Goal: Use online tool/utility: Utilize a website feature to perform a specific function

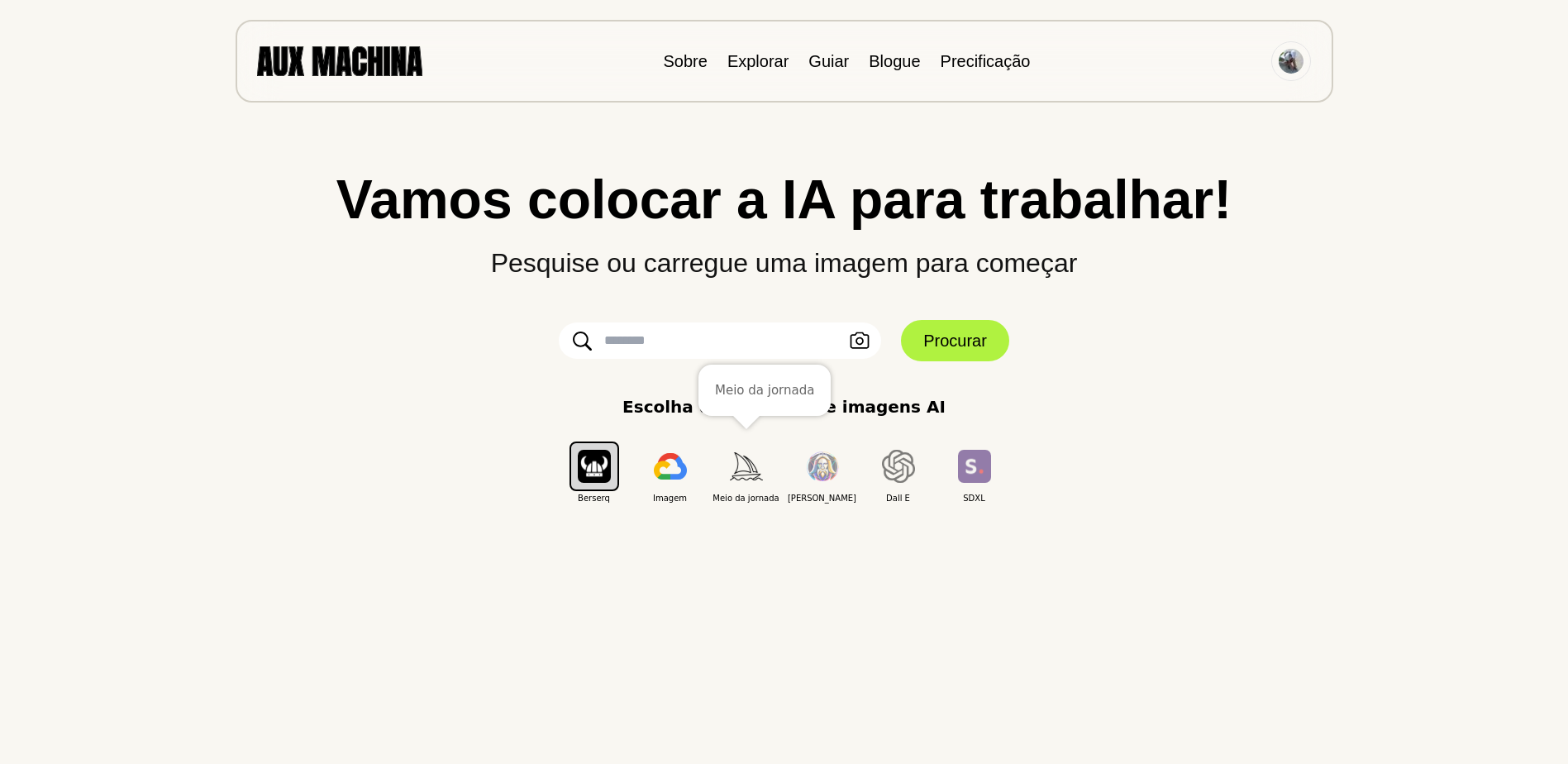
click at [754, 466] on img "button" at bounding box center [746, 466] width 33 height 27
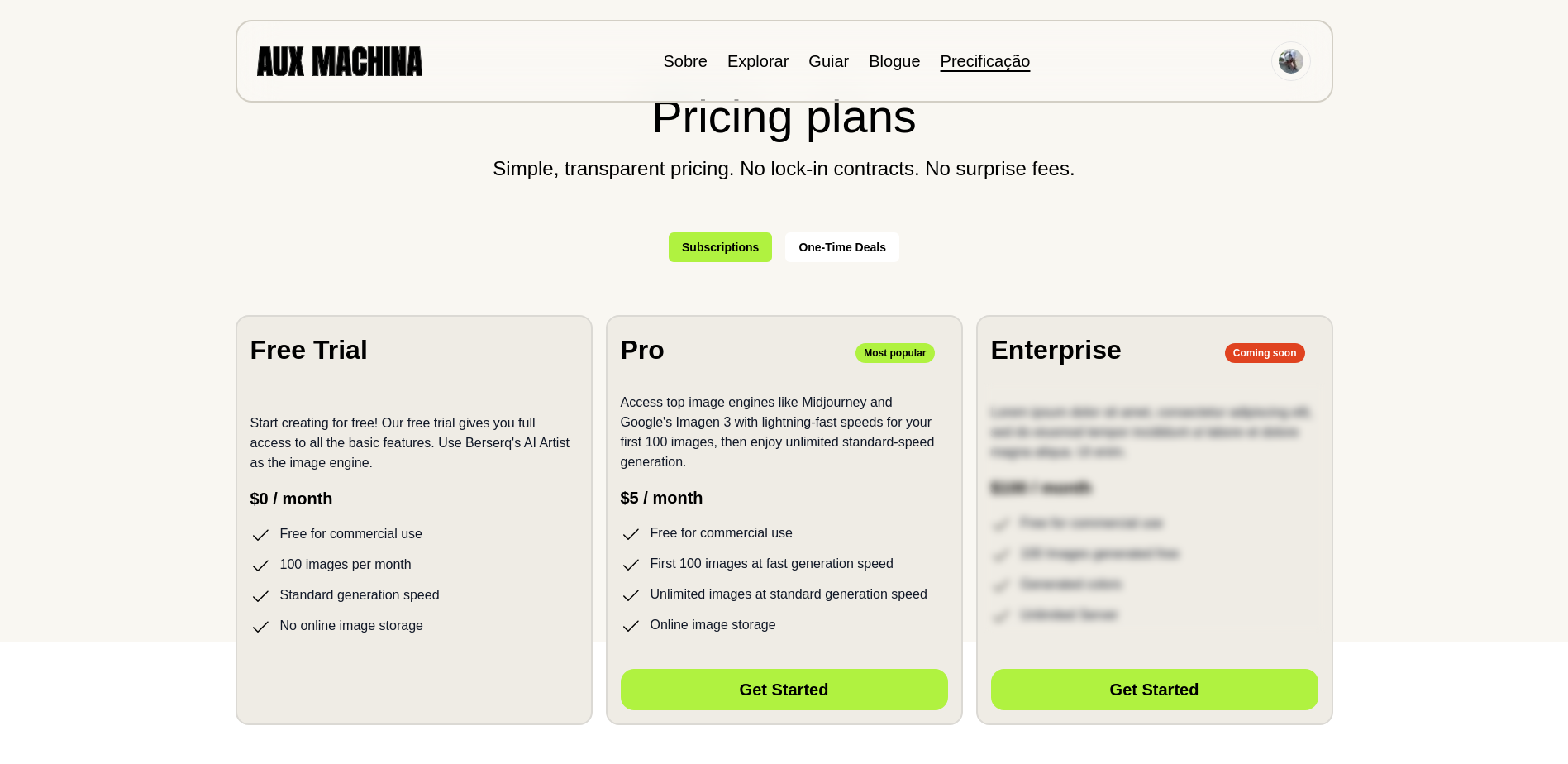
scroll to position [331, 0]
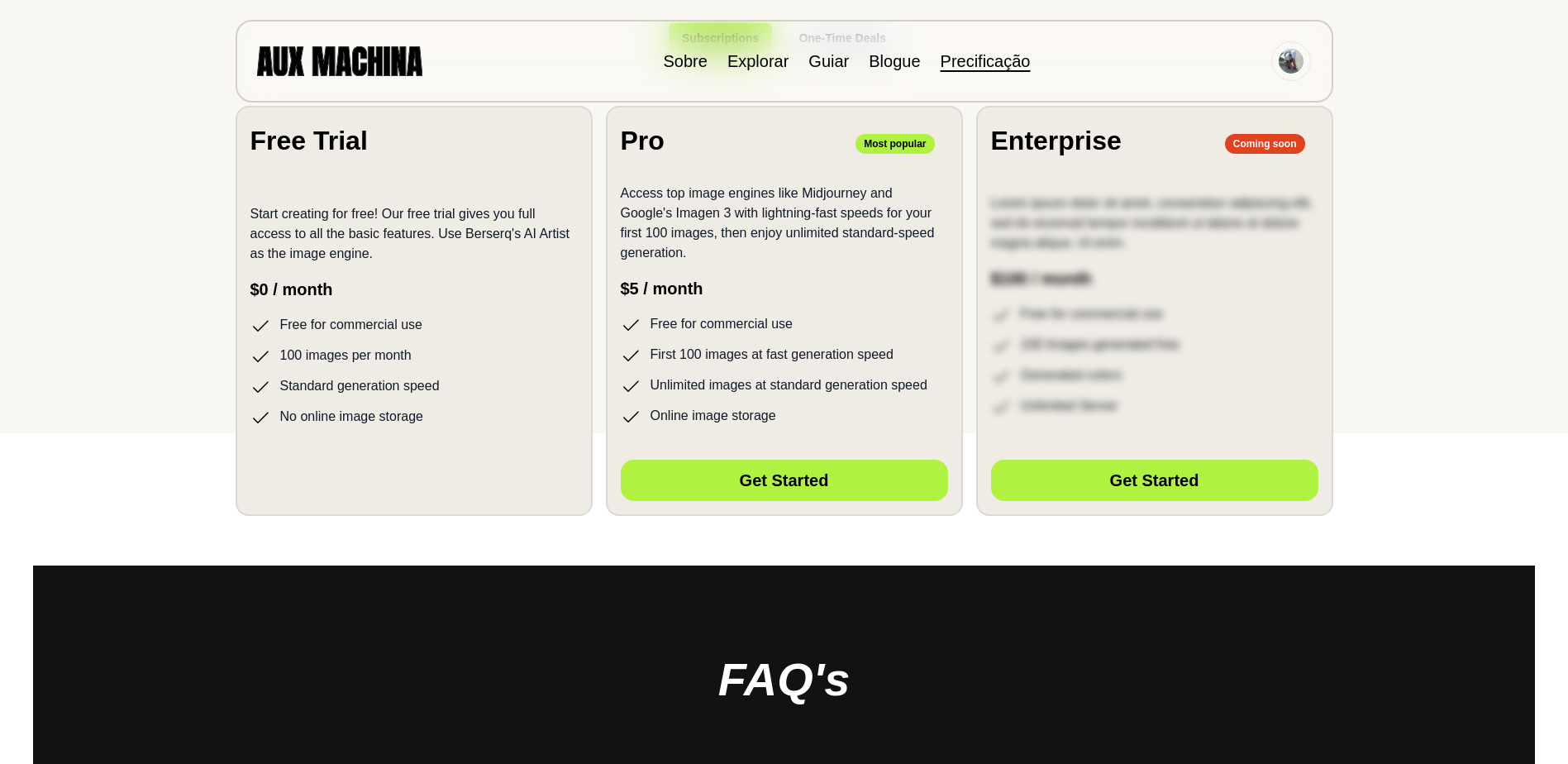
click at [344, 353] on font "100 images per month" at bounding box center [346, 355] width 131 height 21
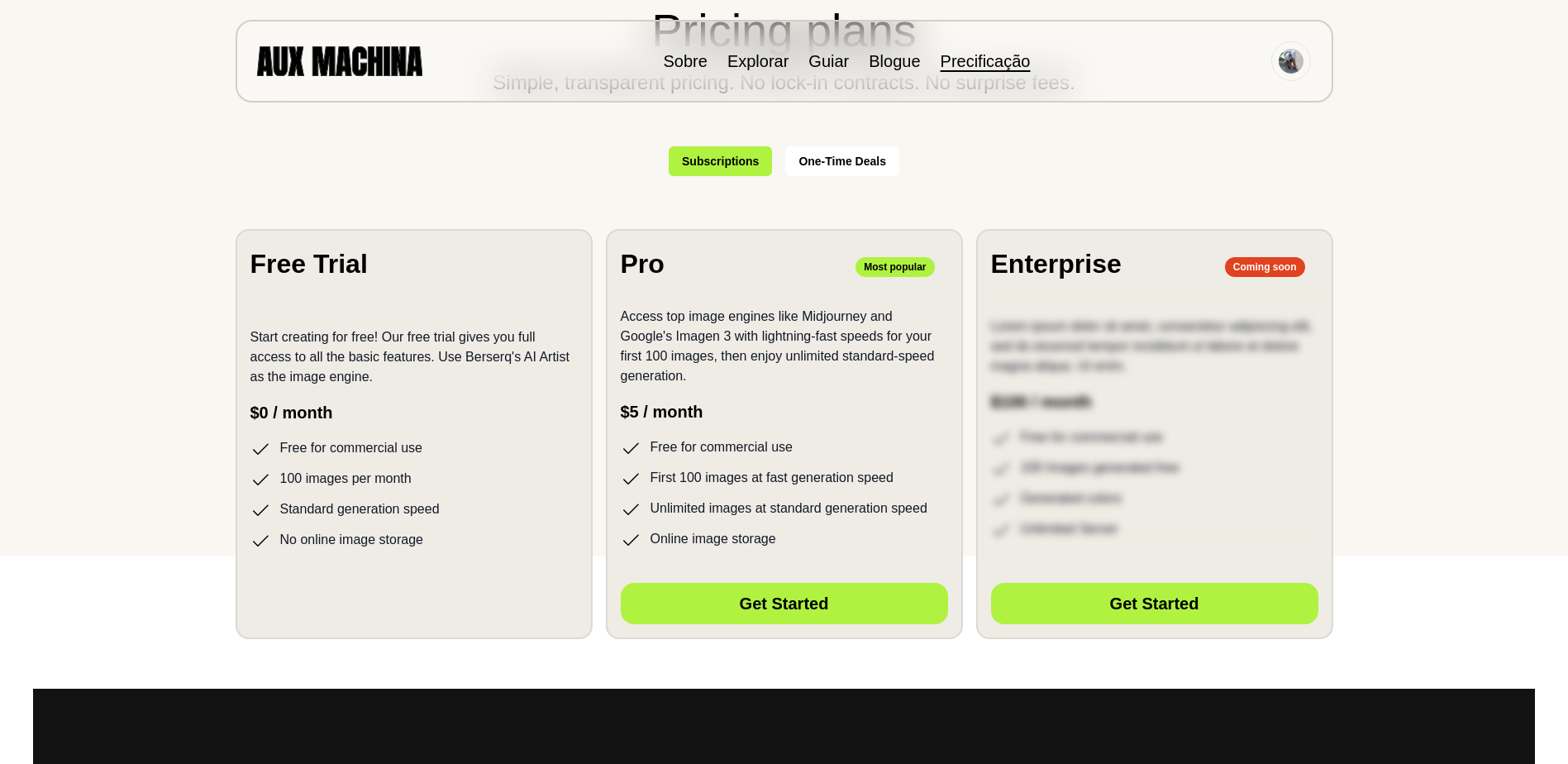
scroll to position [83, 0]
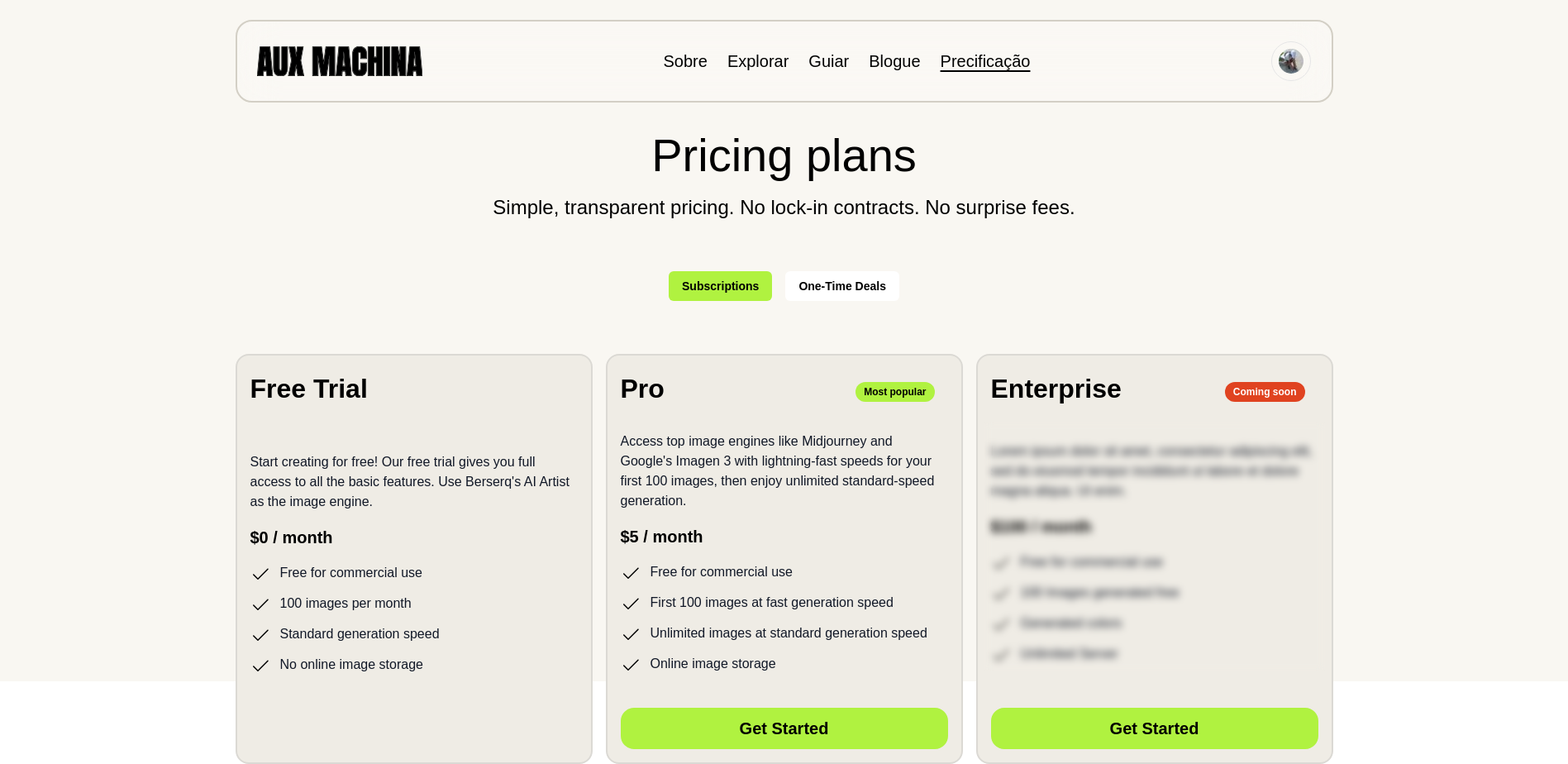
click at [485, 425] on section "Free Trial Start creating for free! Our free trial gives you full access to all…" at bounding box center [414, 559] width 357 height 410
click at [484, 424] on section "Free Trial Start creating for free! Our free trial gives you full access to all…" at bounding box center [414, 559] width 357 height 410
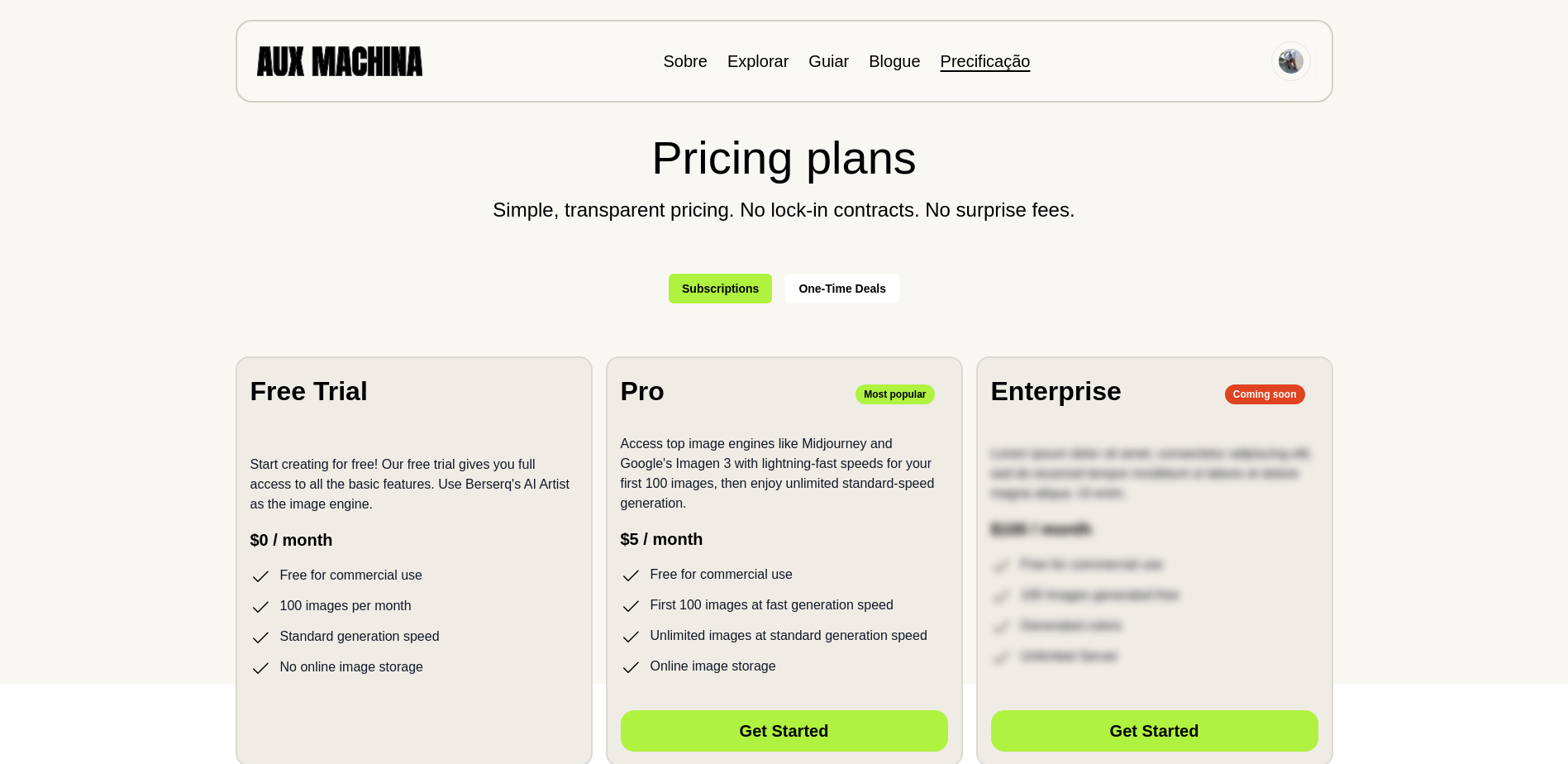
scroll to position [0, 0]
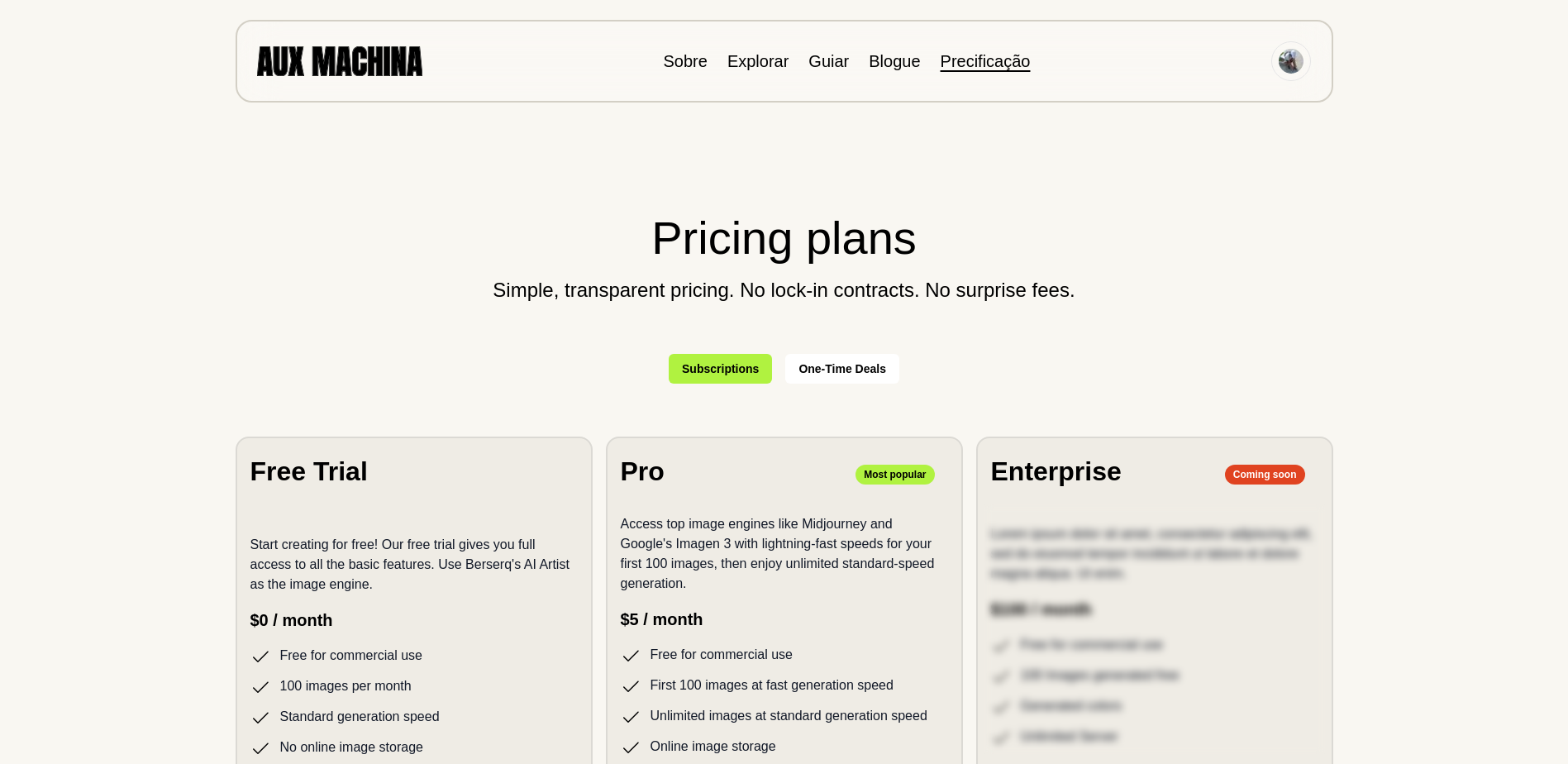
click at [399, 59] on img at bounding box center [340, 60] width 166 height 29
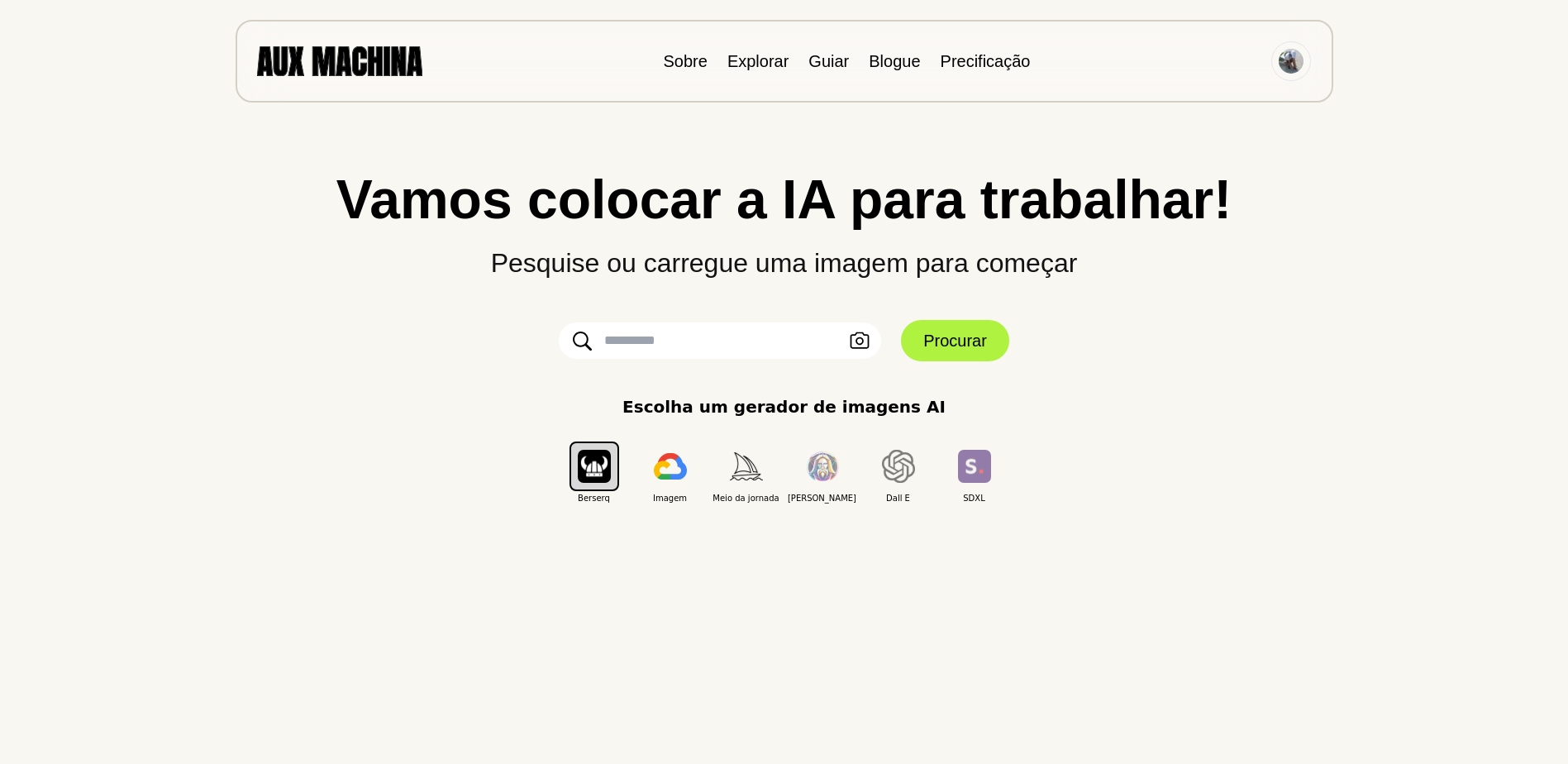
click at [708, 337] on input "text" at bounding box center [720, 340] width 322 height 36
type input "****"
click at [966, 347] on button "Procurar" at bounding box center [955, 341] width 108 height 41
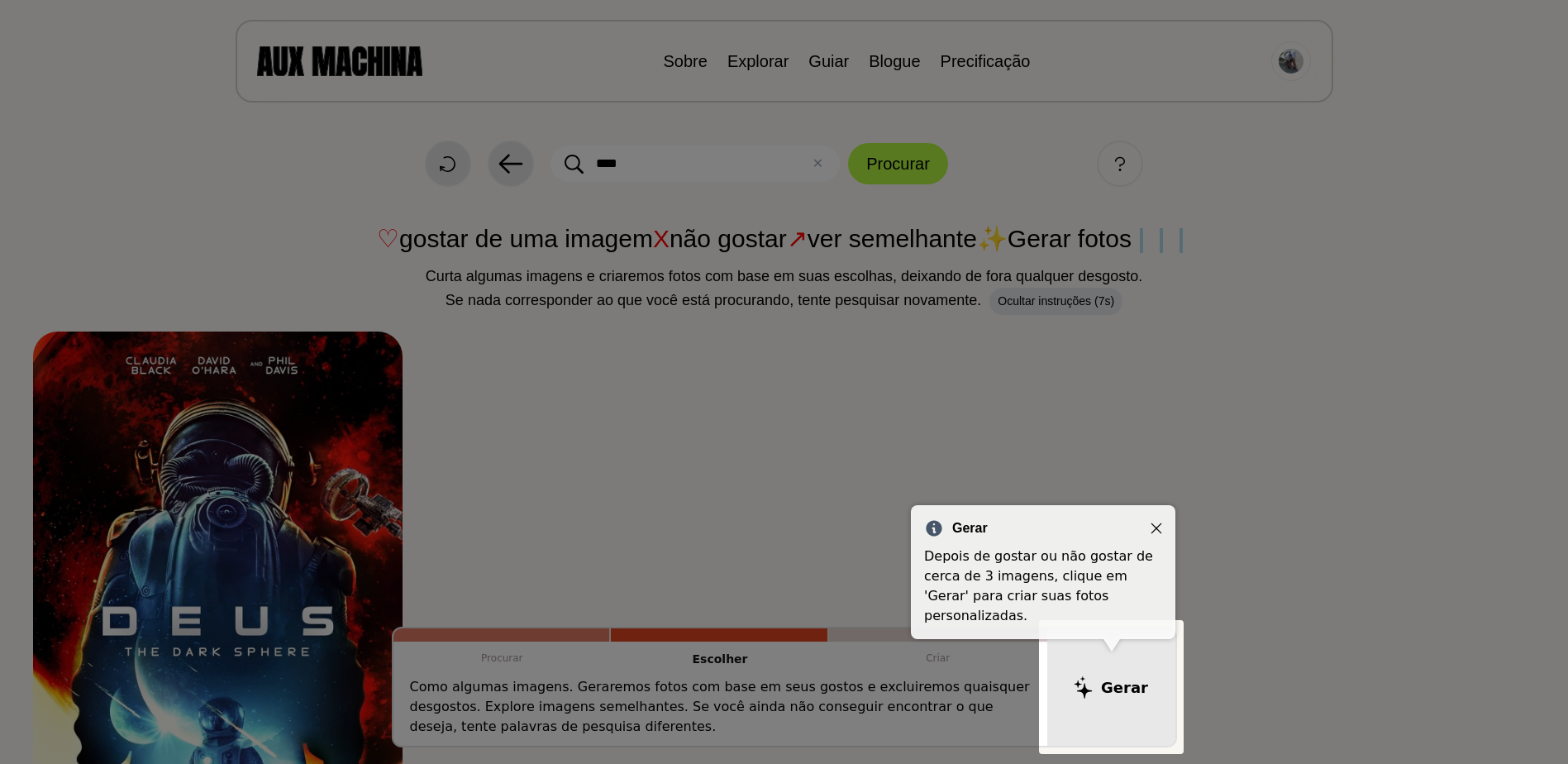
click at [1147, 518] on div "Gerar" at bounding box center [1043, 528] width 238 height 20
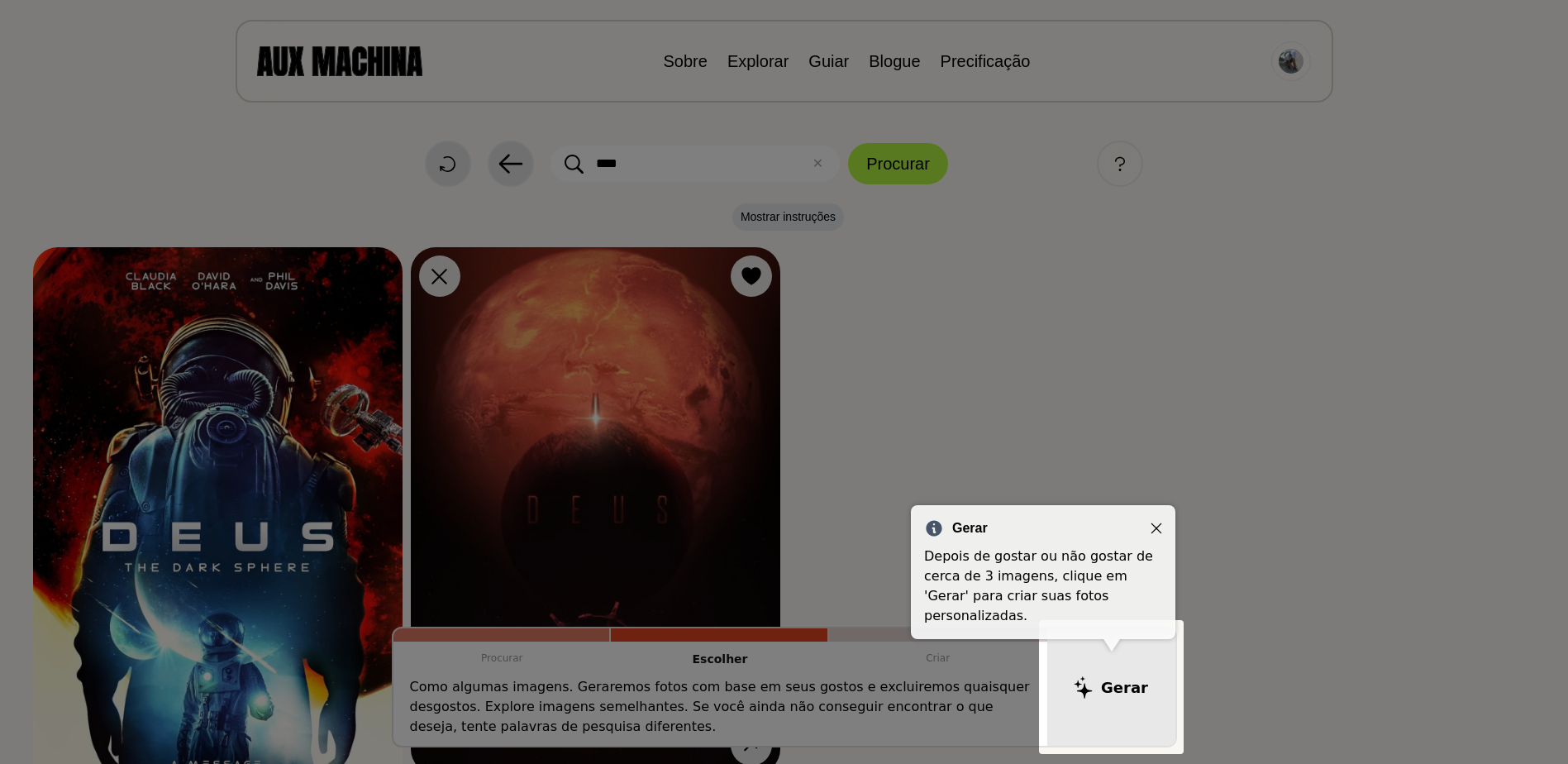
click at [1160, 526] on div "Gerar Depois de gostar ou não gostar de cerca de 3 imagens, clique em 'Gerar' p…" at bounding box center [1044, 571] width 264 height 134
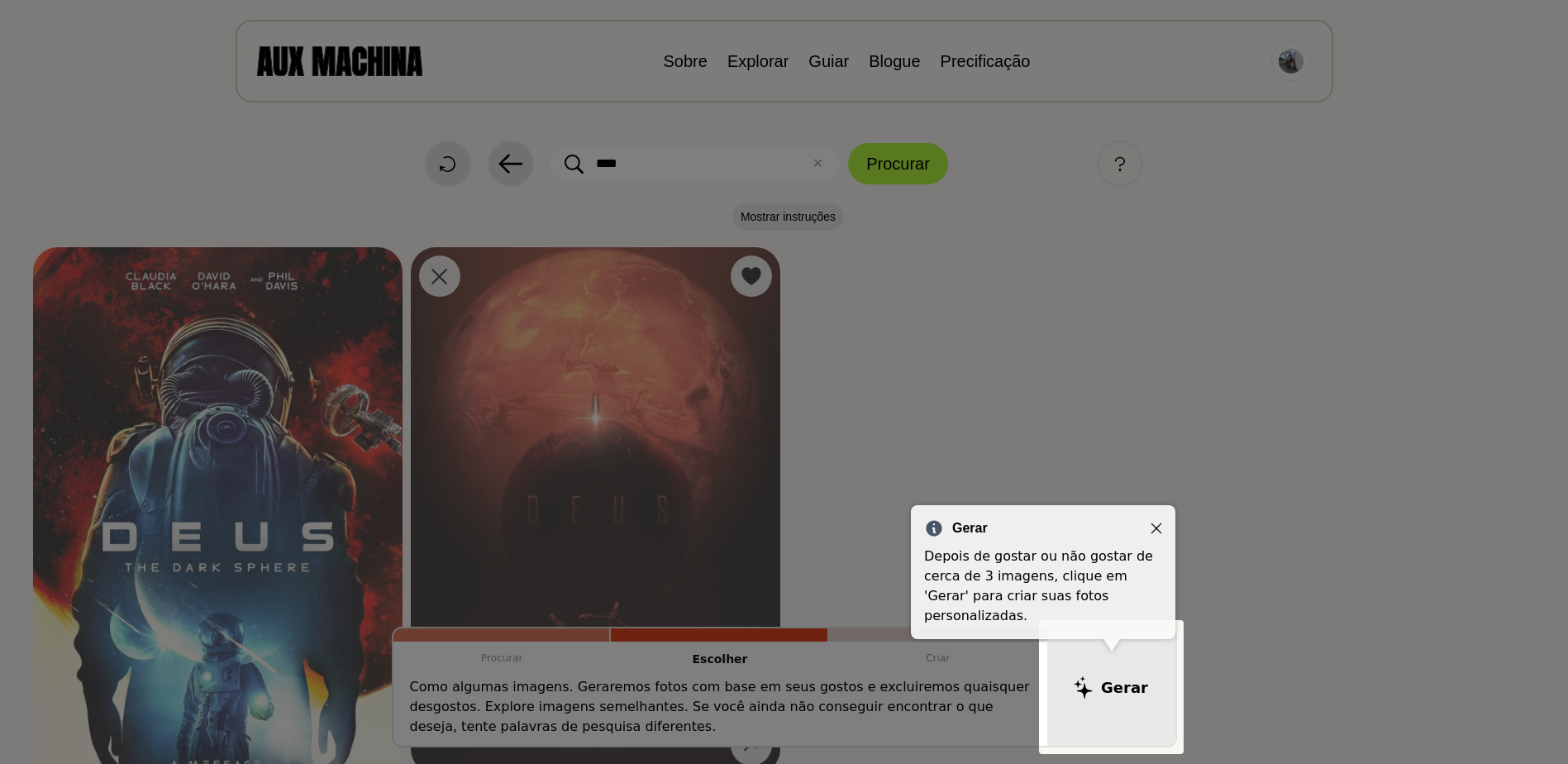
click at [1156, 528] on icon "Fechar" at bounding box center [1156, 528] width 12 height 12
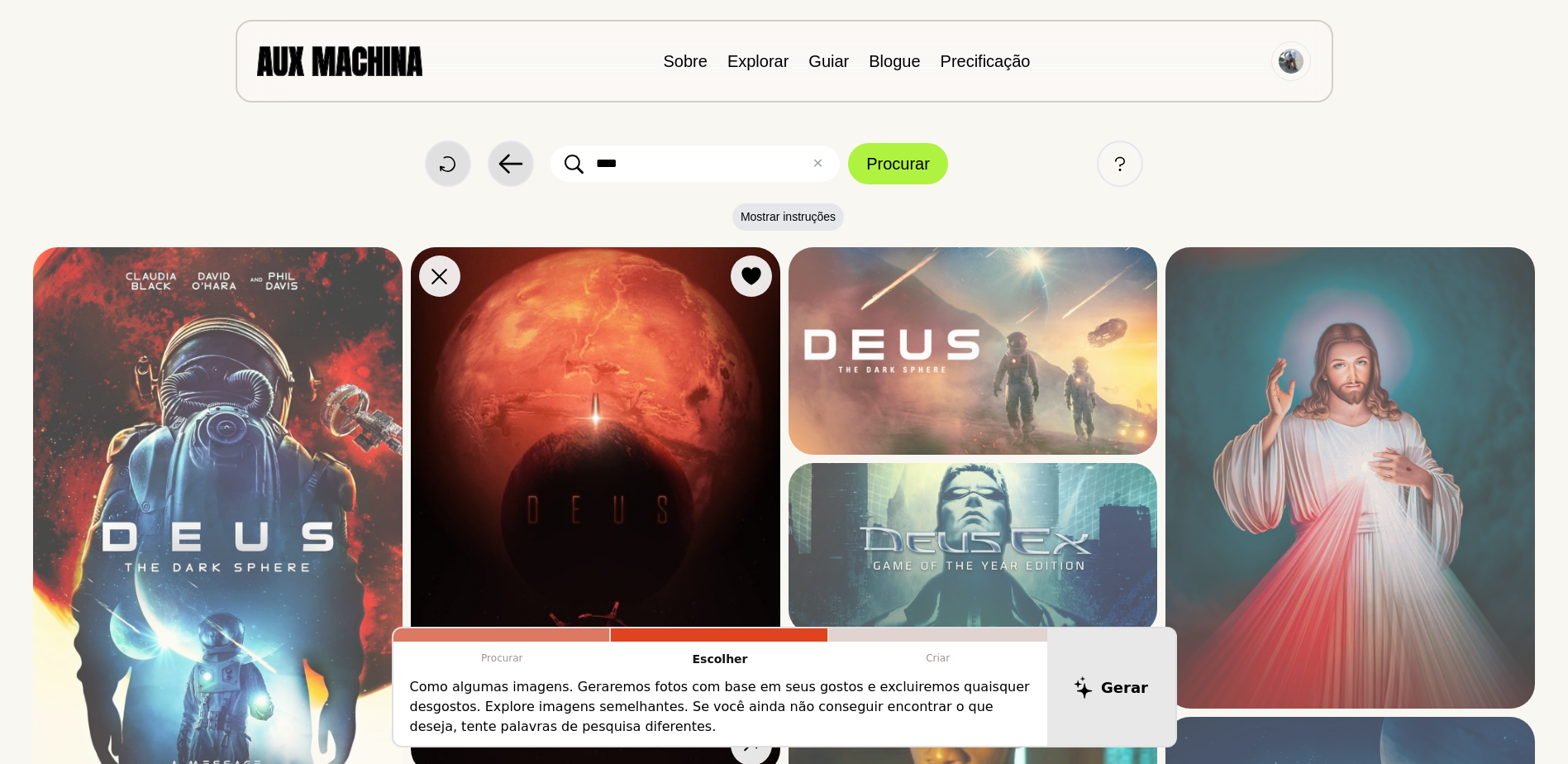
click at [471, 339] on img at bounding box center [596, 510] width 370 height 526
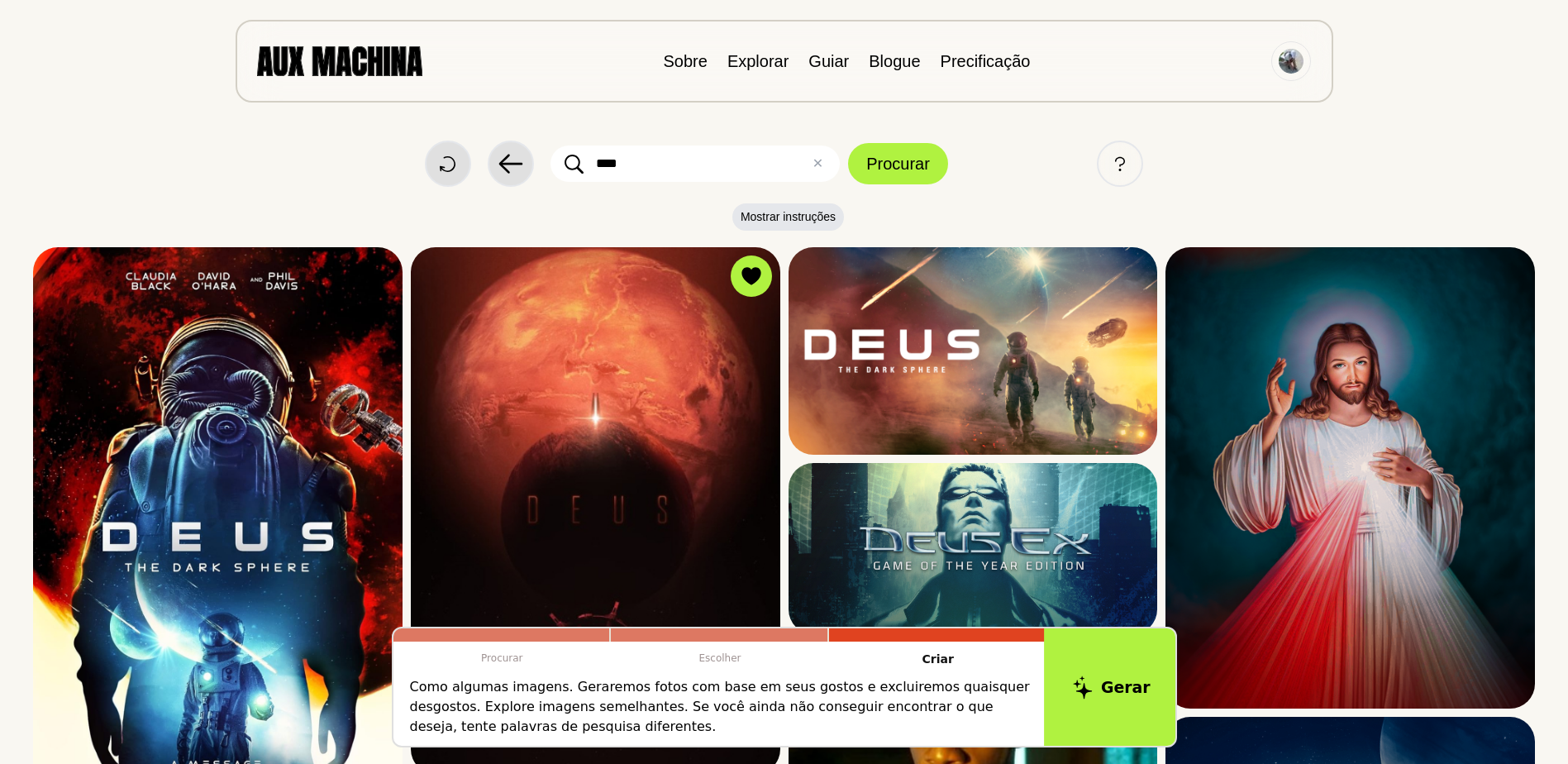
click at [1091, 657] on button "Gerar" at bounding box center [1112, 687] width 135 height 123
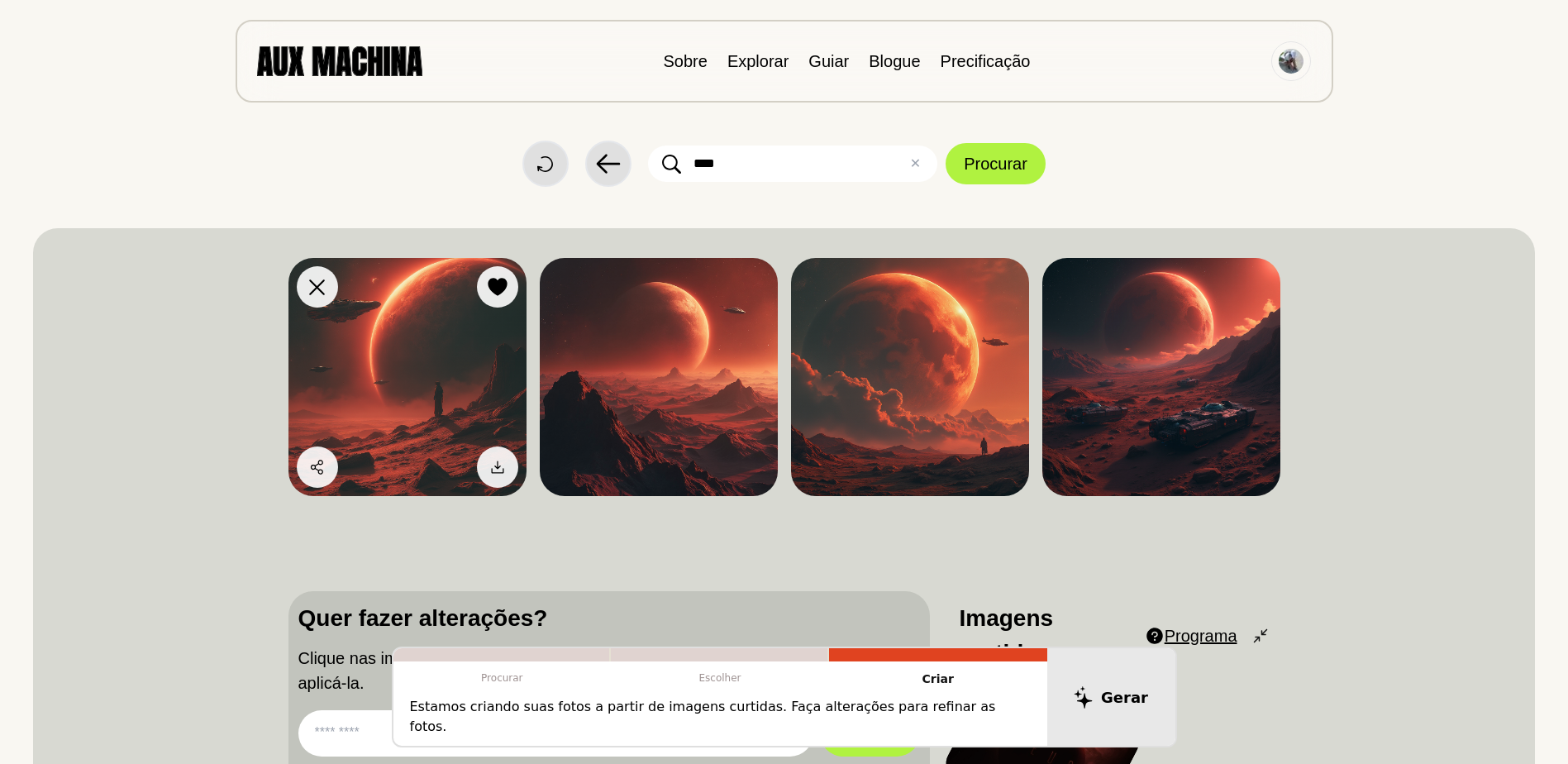
click at [415, 362] on img at bounding box center [408, 377] width 238 height 238
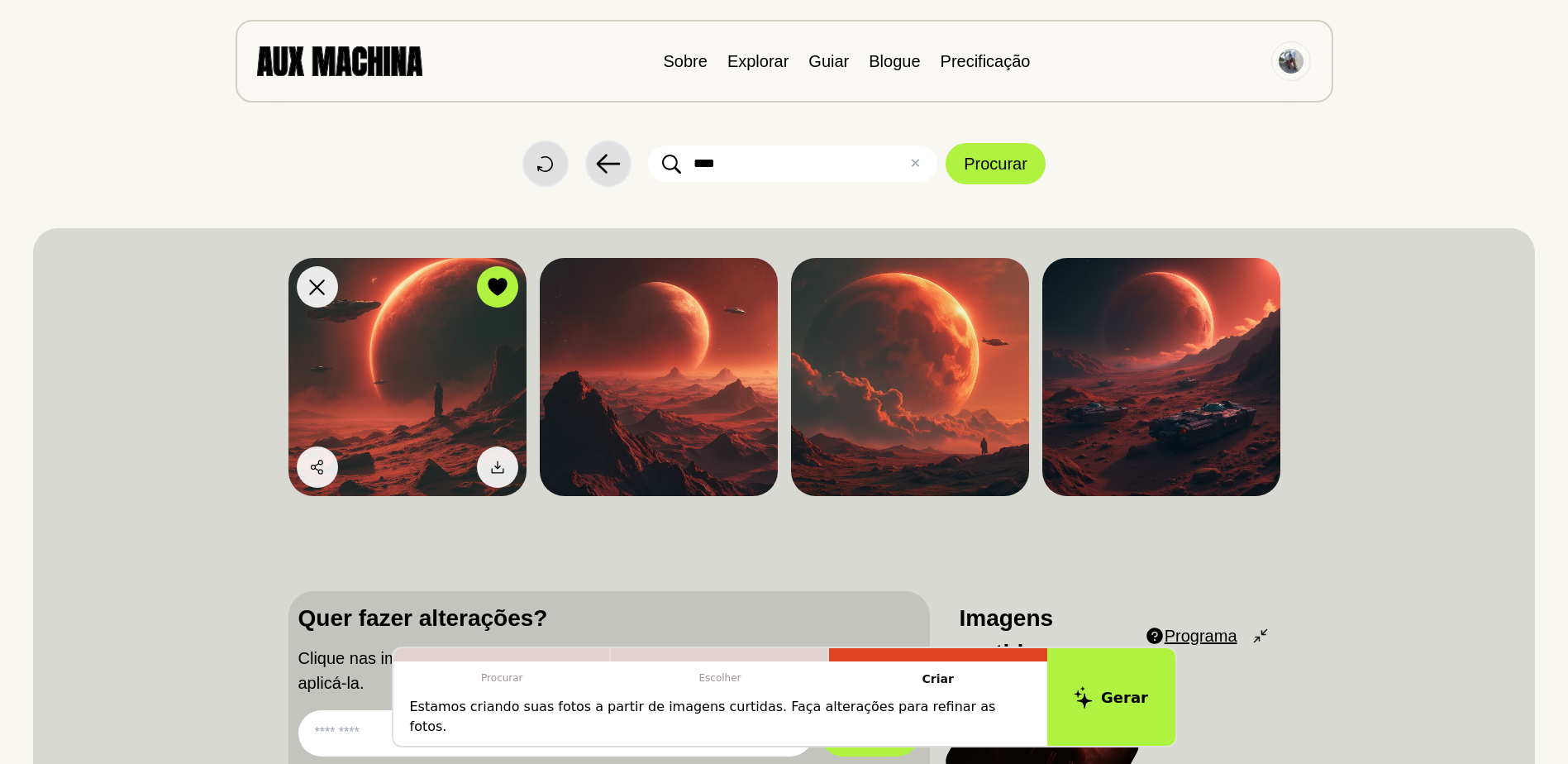
click at [409, 382] on img at bounding box center [408, 377] width 238 height 238
click at [408, 356] on img at bounding box center [408, 377] width 238 height 238
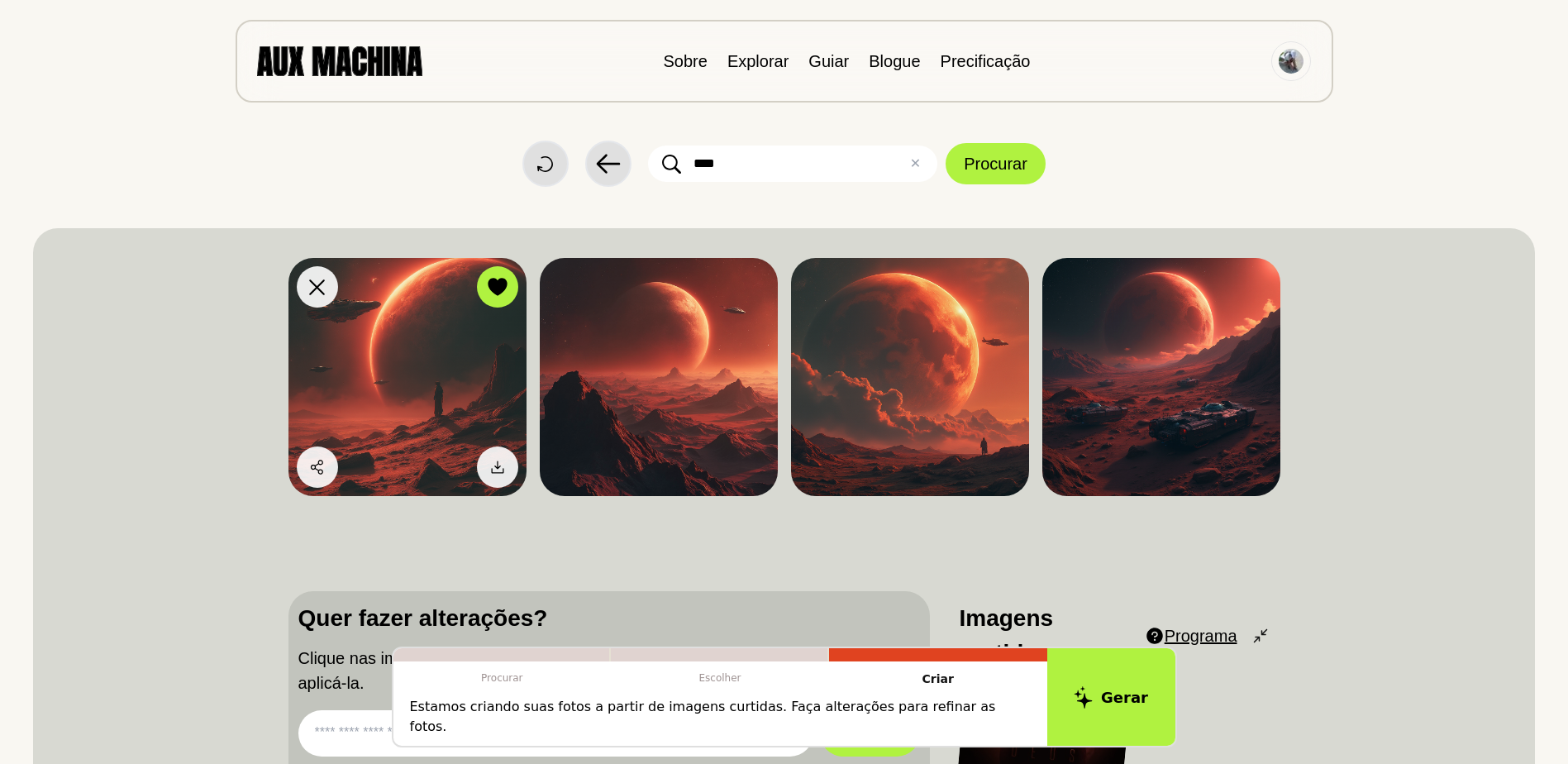
click at [408, 356] on img at bounding box center [408, 377] width 238 height 238
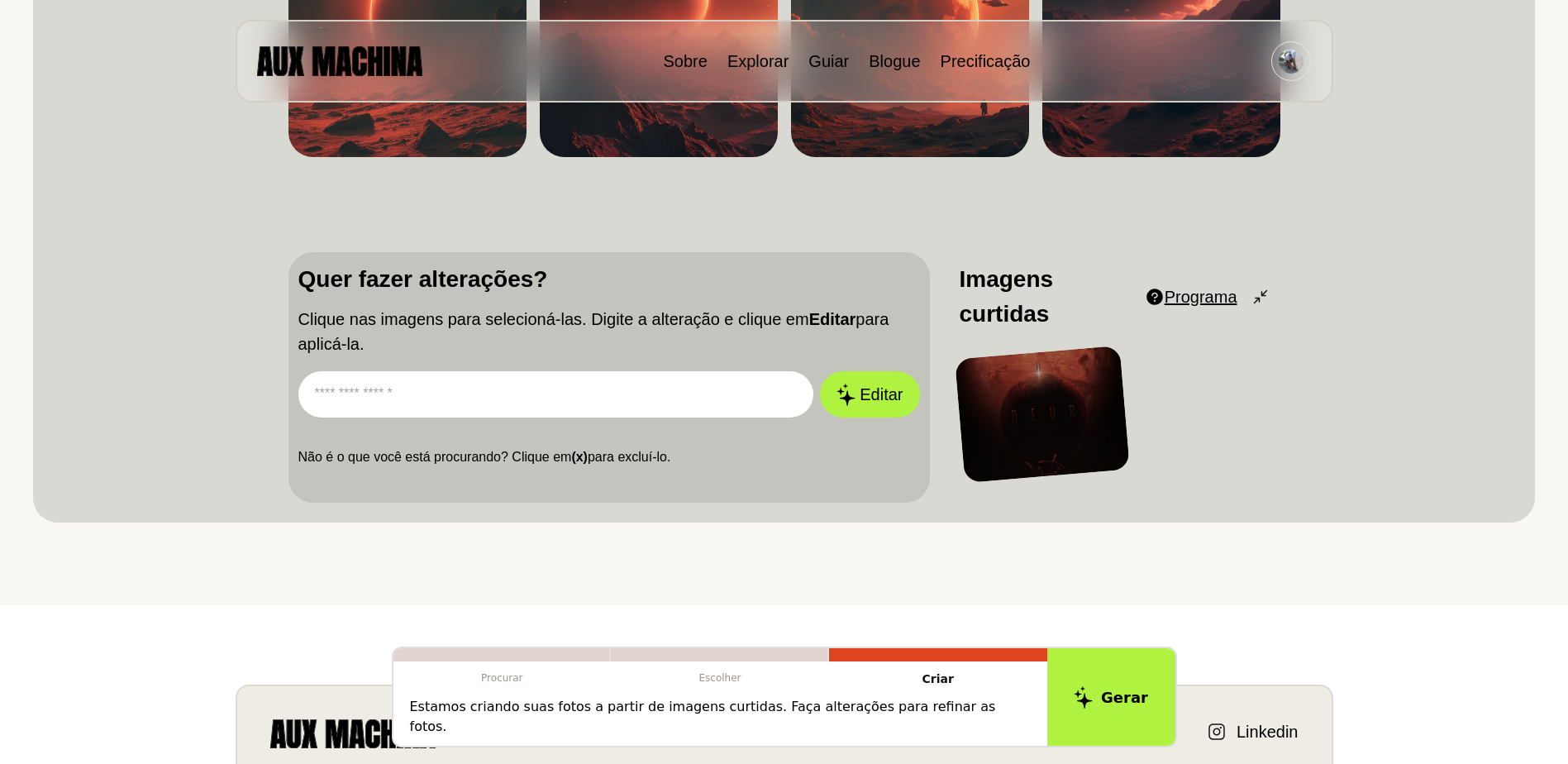
scroll to position [341, 0]
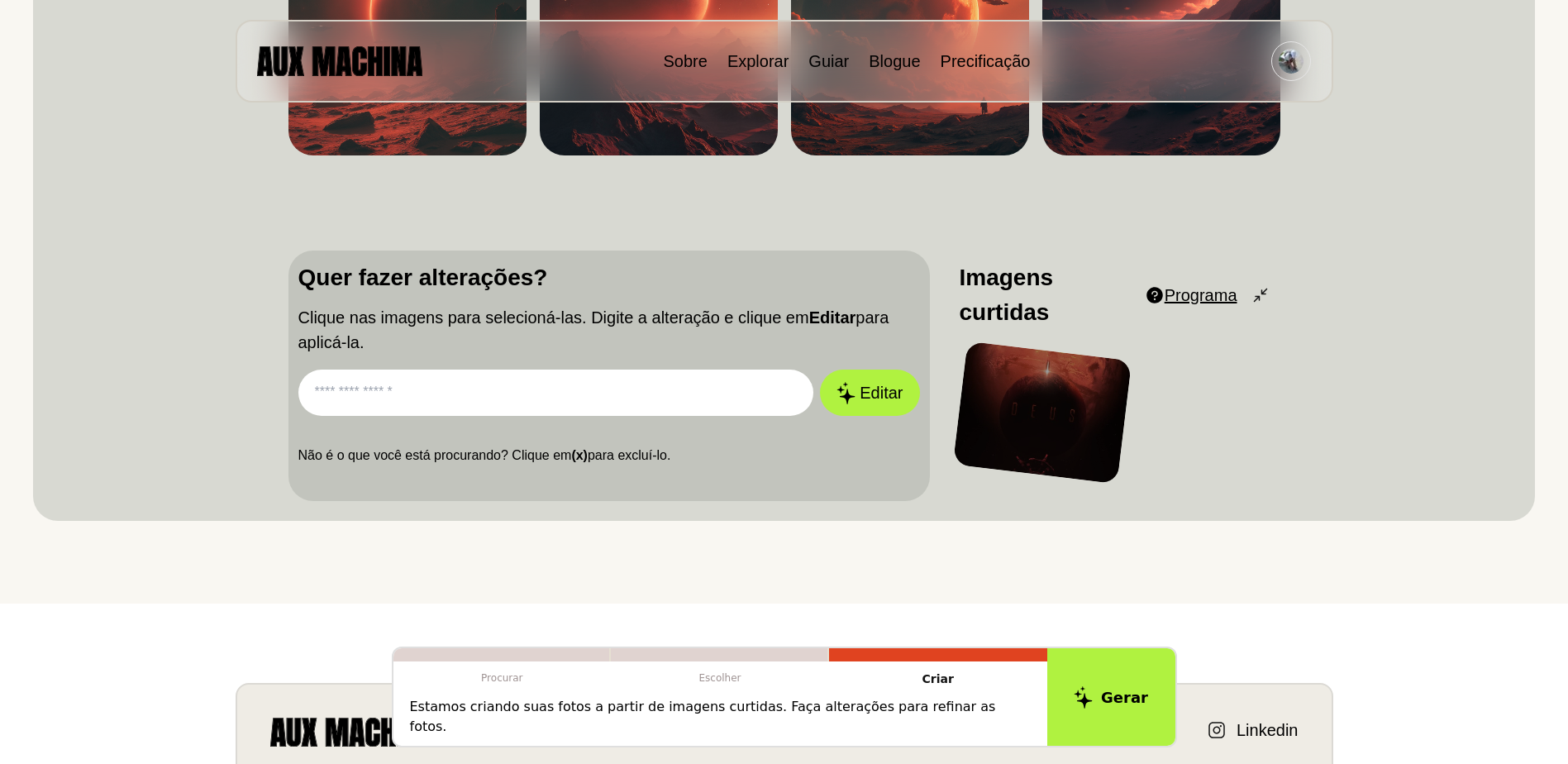
click at [1013, 413] on div at bounding box center [1042, 413] width 179 height 143
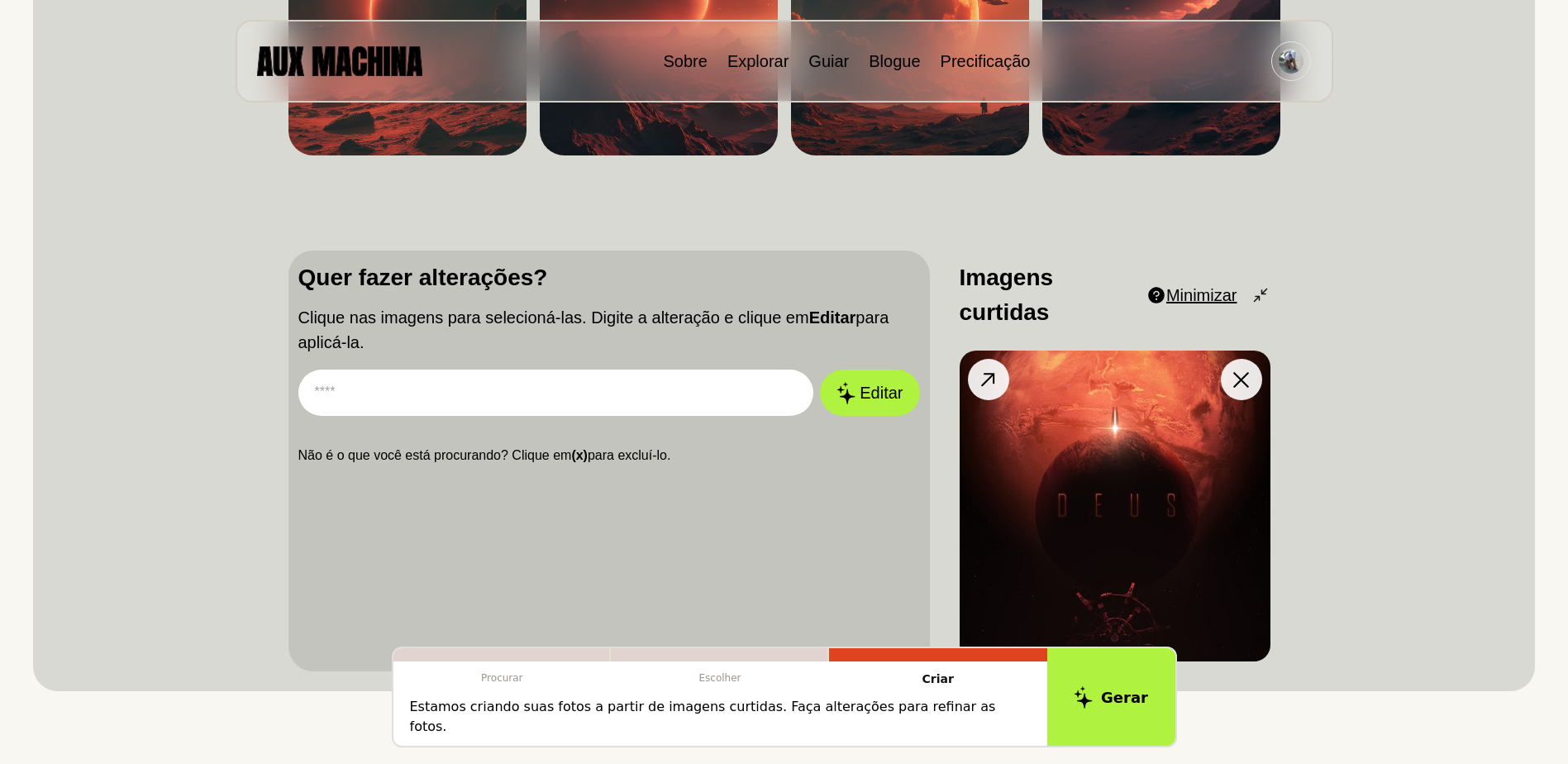
click at [1074, 499] on img at bounding box center [1116, 507] width 311 height 311
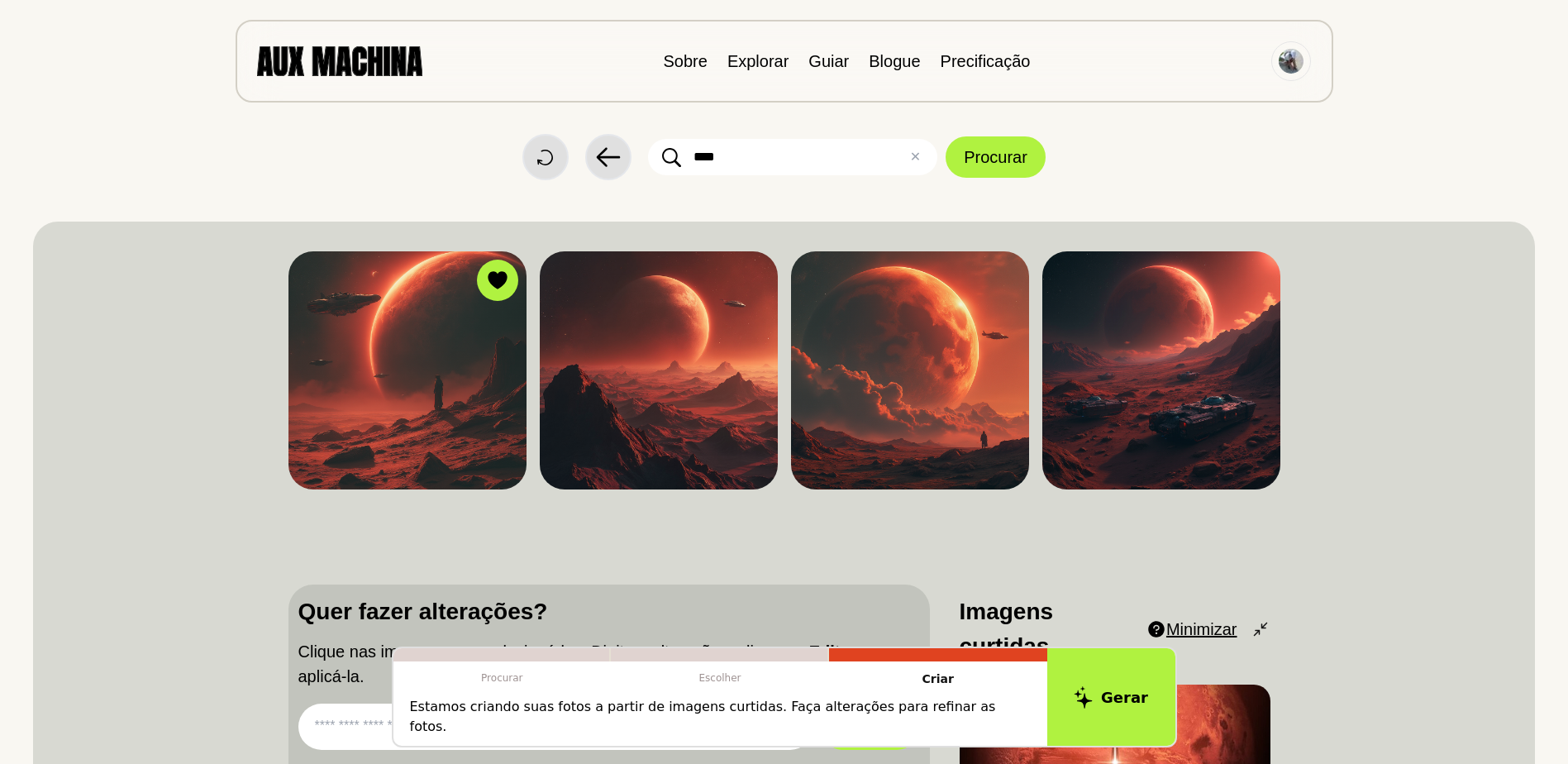
scroll to position [0, 0]
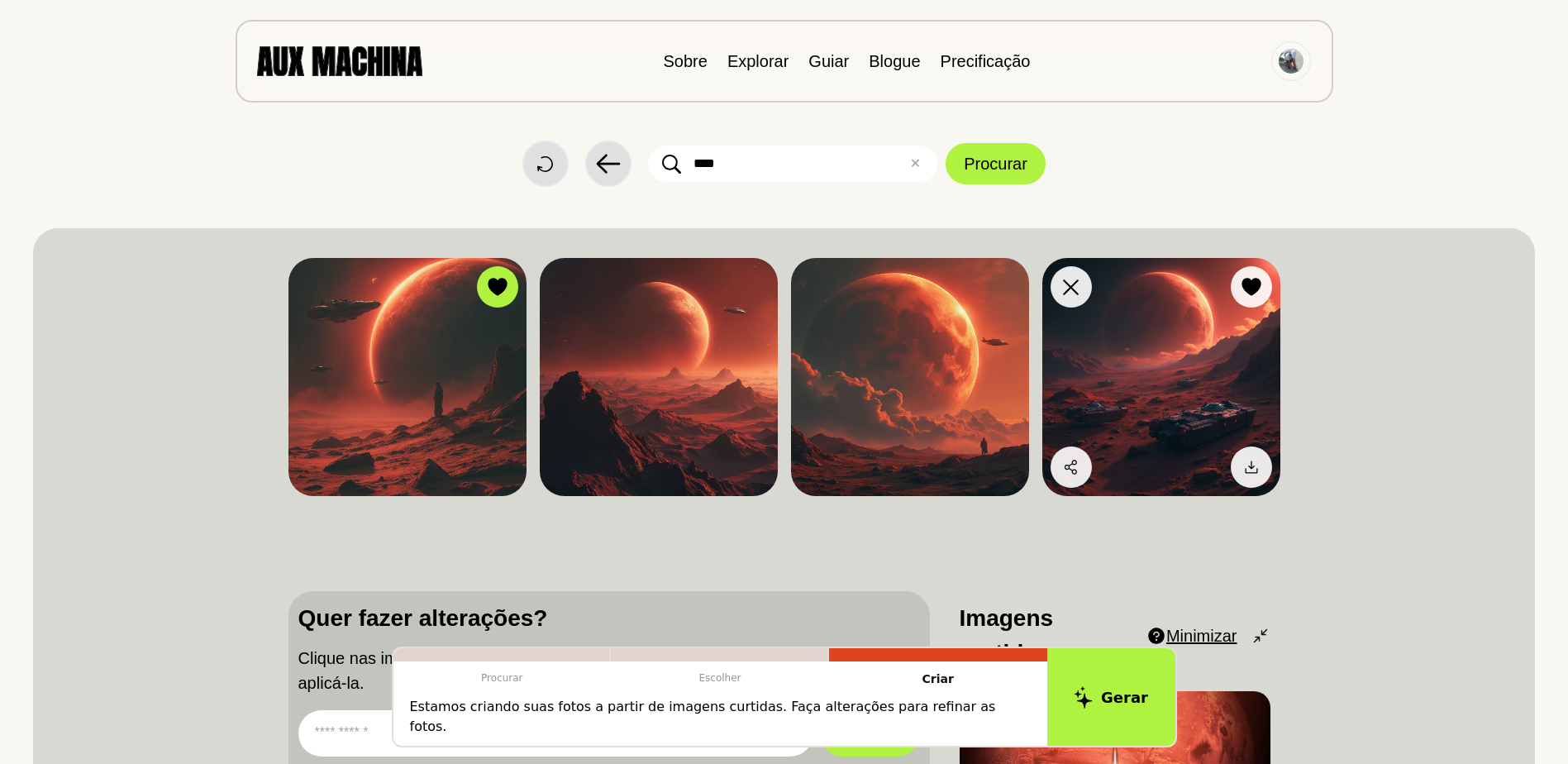
click at [1227, 384] on img at bounding box center [1161, 377] width 238 height 238
click at [1146, 333] on img at bounding box center [1161, 377] width 238 height 238
click at [1077, 467] on icon at bounding box center [1071, 467] width 16 height 16
click at [1324, 433] on div "Dislike Gostar Share Download Dislike Like Share Download Dislike Like Comparti…" at bounding box center [784, 630] width 1502 height 804
click at [1148, 363] on img at bounding box center [1161, 377] width 238 height 238
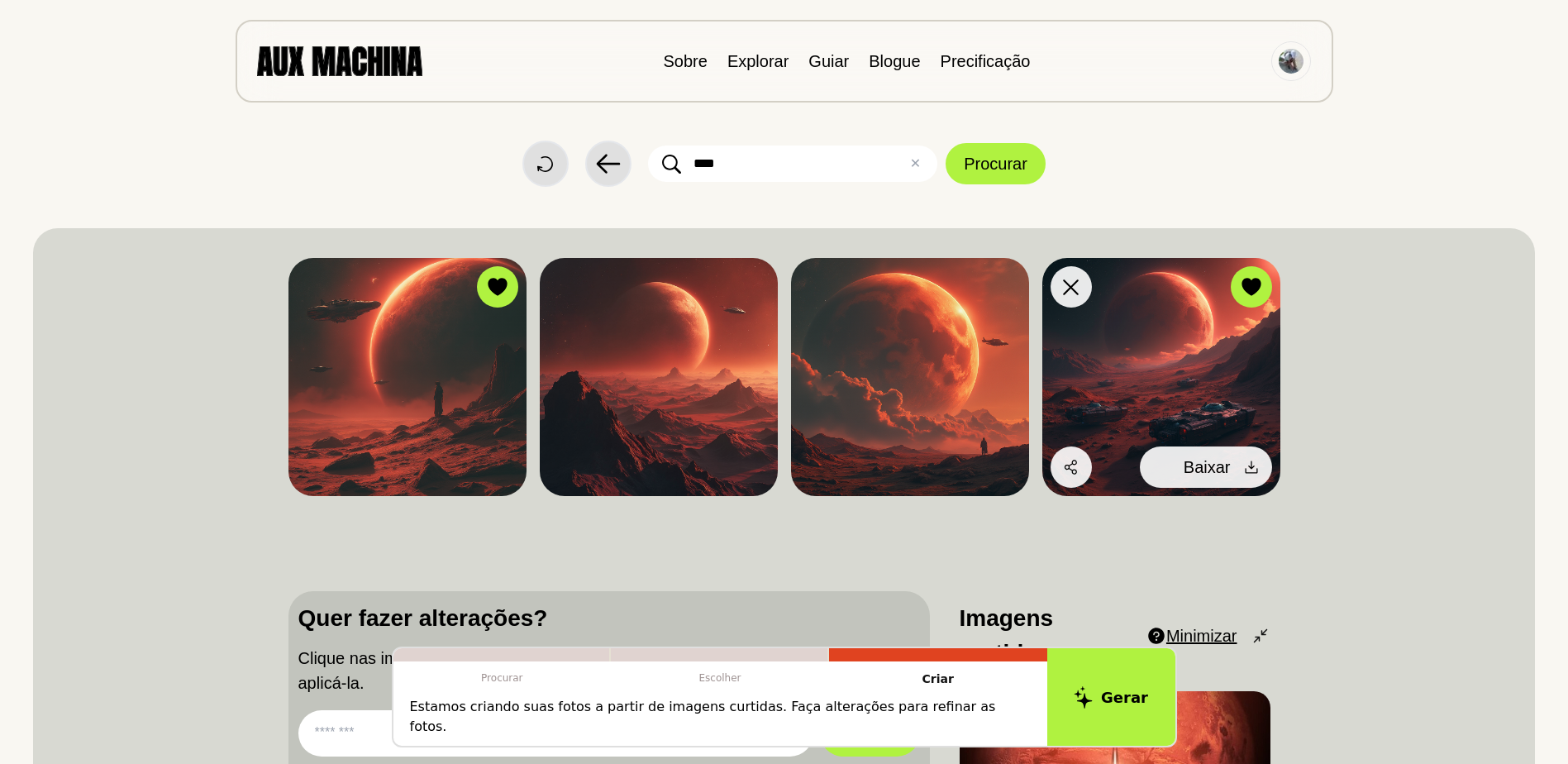
click at [1249, 474] on icon at bounding box center [1251, 467] width 16 height 16
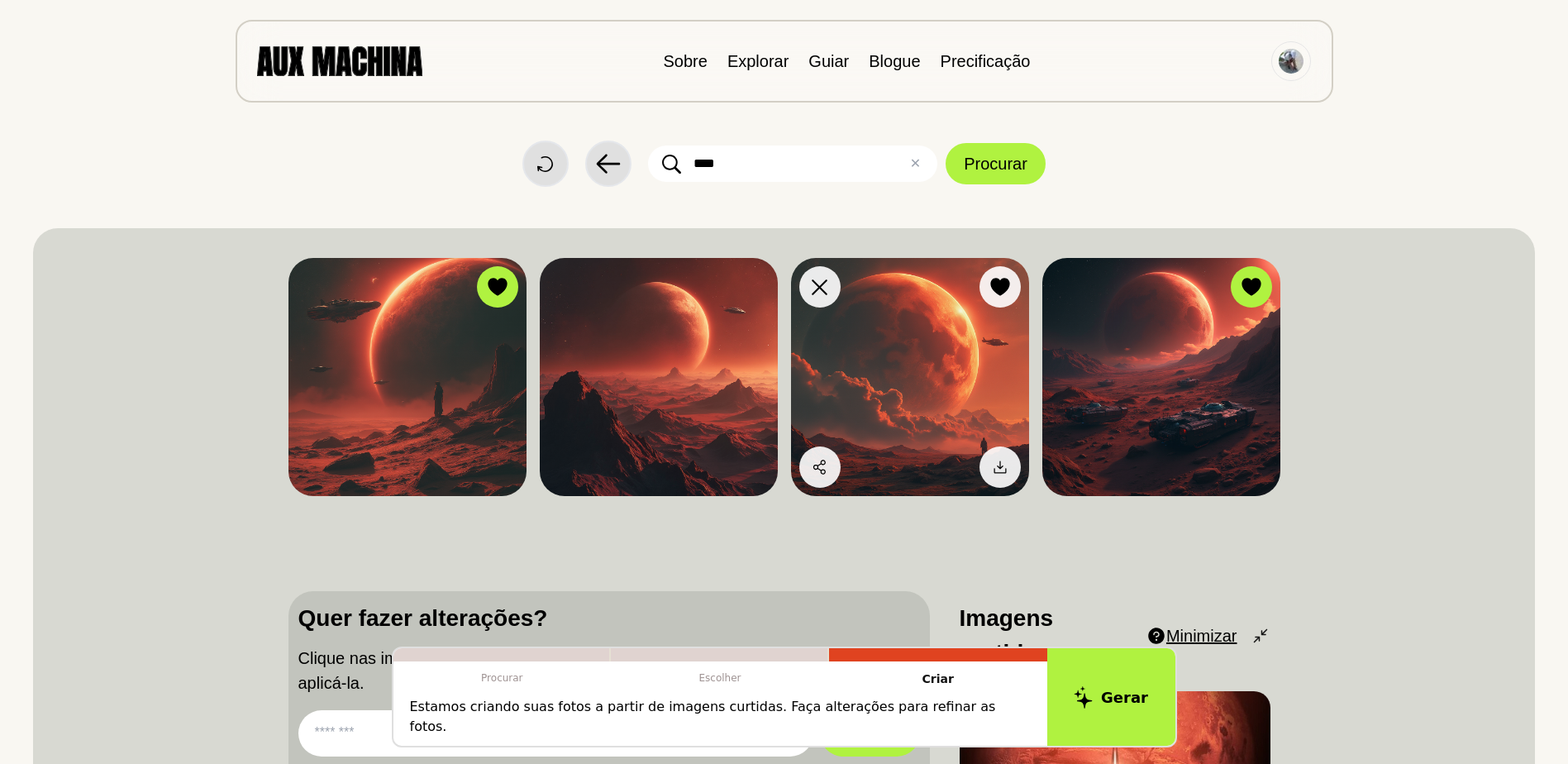
click at [940, 328] on img at bounding box center [909, 377] width 238 height 238
click at [655, 57] on div "Sobre Explorar Guiar Blogue Precificação" at bounding box center [784, 61] width 1098 height 83
click at [748, 65] on link "Explorar" at bounding box center [758, 61] width 61 height 18
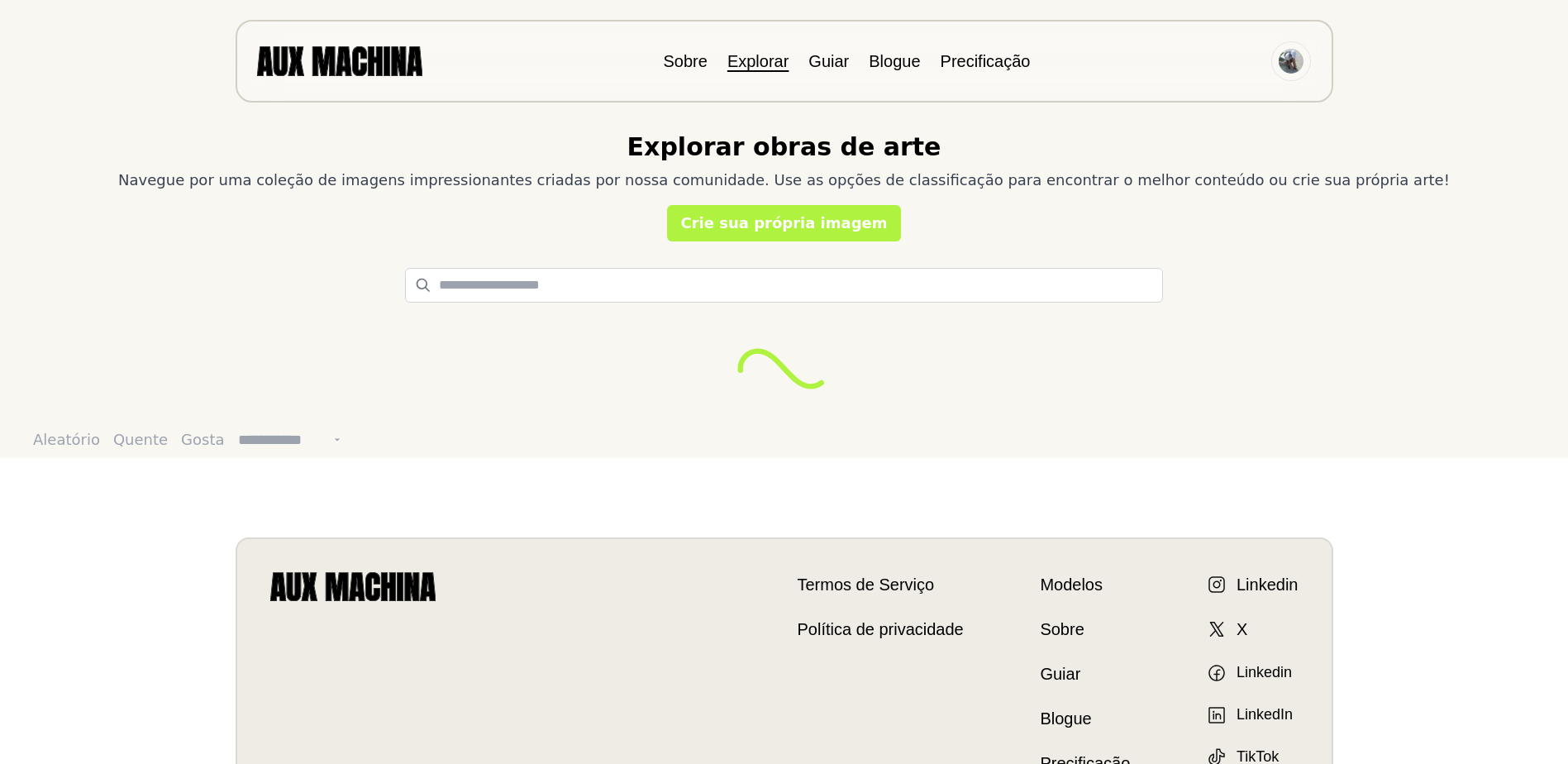
select select "**********"
